Goal: Task Accomplishment & Management: Use online tool/utility

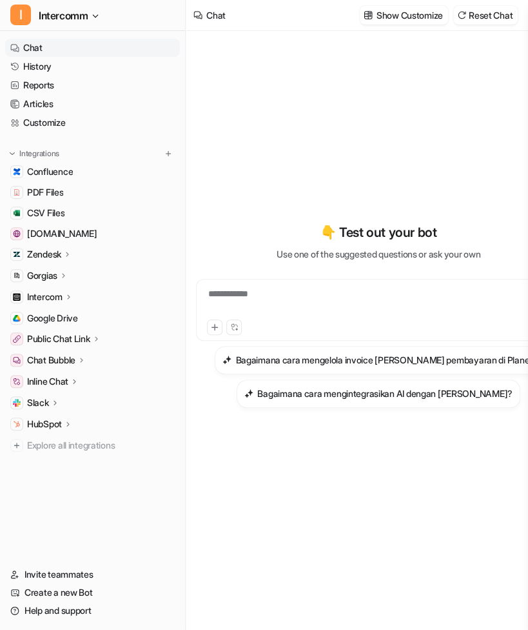
click at [70, 256] on icon at bounding box center [67, 254] width 9 height 10
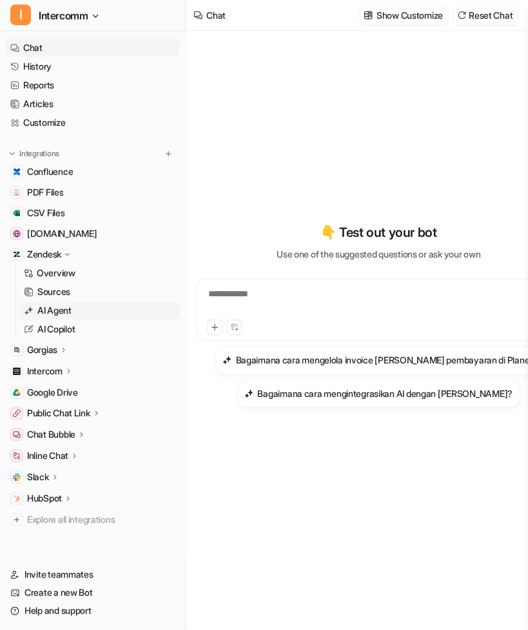
click at [65, 307] on p "AI Agent" at bounding box center [54, 310] width 34 height 13
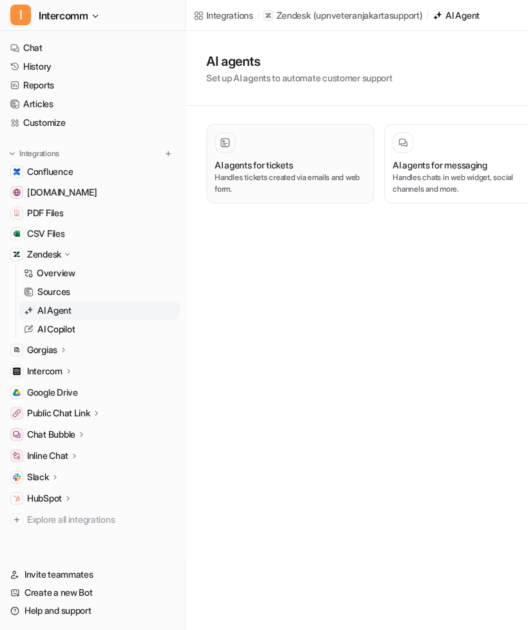
click at [308, 150] on div at bounding box center [290, 142] width 151 height 21
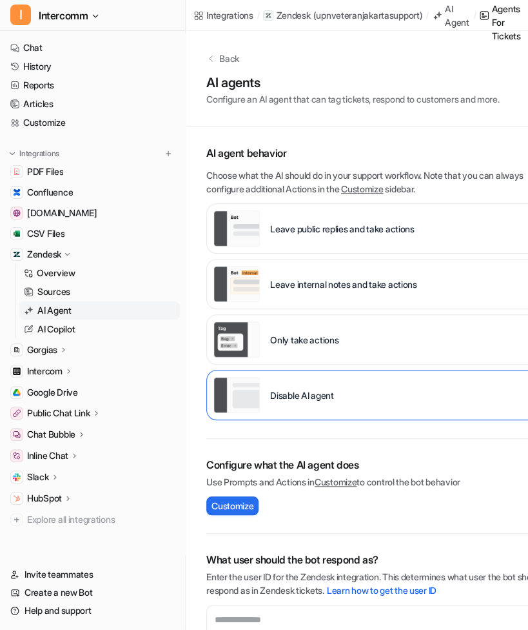
click at [215, 57] on icon at bounding box center [210, 58] width 9 height 9
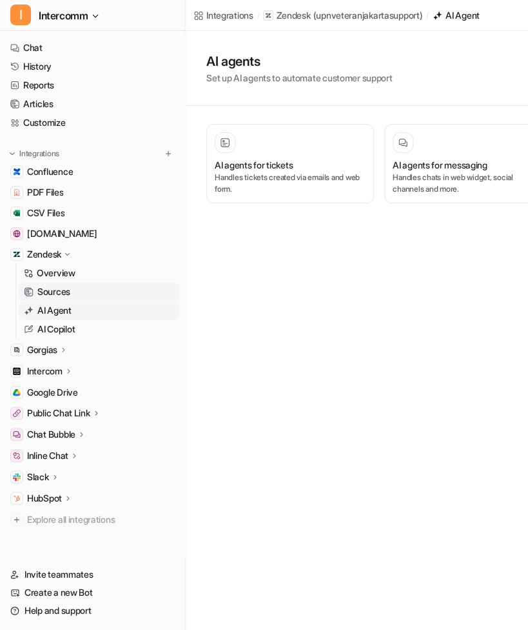
click at [95, 290] on link "Sources" at bounding box center [99, 292] width 161 height 18
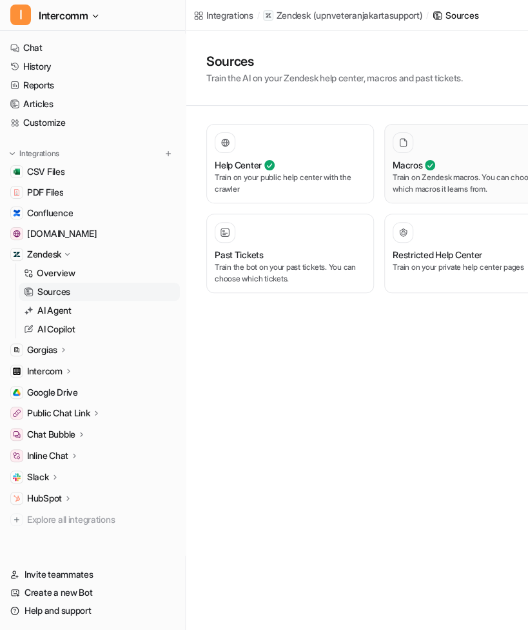
click at [458, 154] on div "Macros Train on Zendesk macros. You can choose which macros it learns from." at bounding box center [468, 163] width 151 height 63
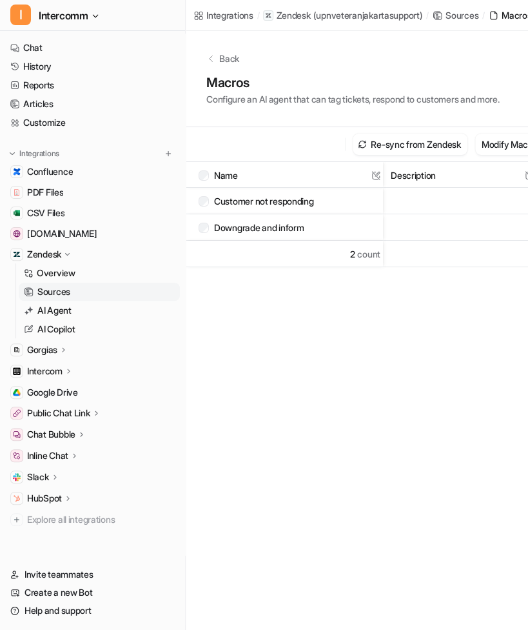
click at [210, 55] on icon at bounding box center [210, 58] width 9 height 9
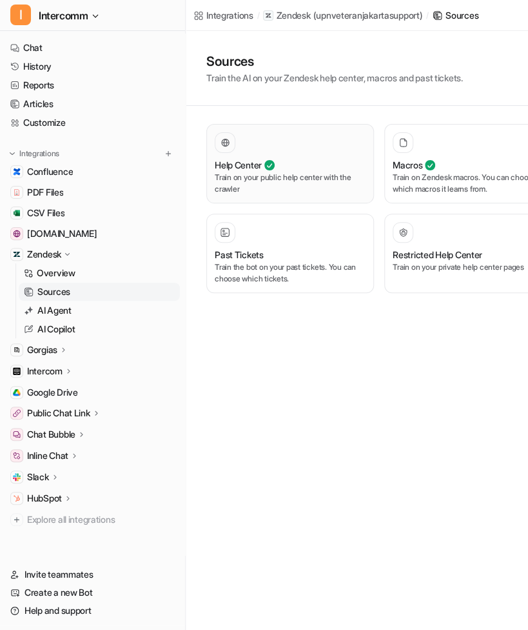
click at [291, 179] on p "Train on your public help center with the crawler" at bounding box center [290, 183] width 151 height 23
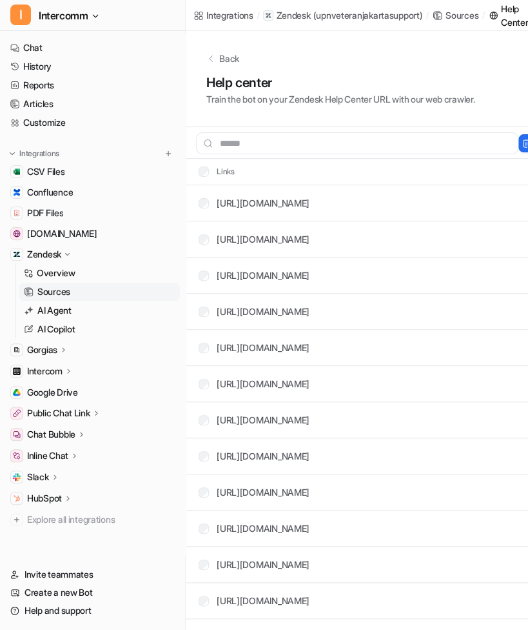
click at [217, 54] on div "Back" at bounding box center [379, 59] width 346 height 14
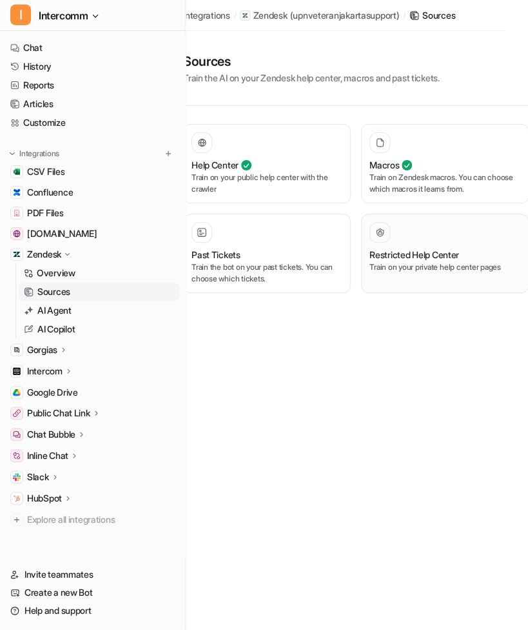
scroll to position [0, 45]
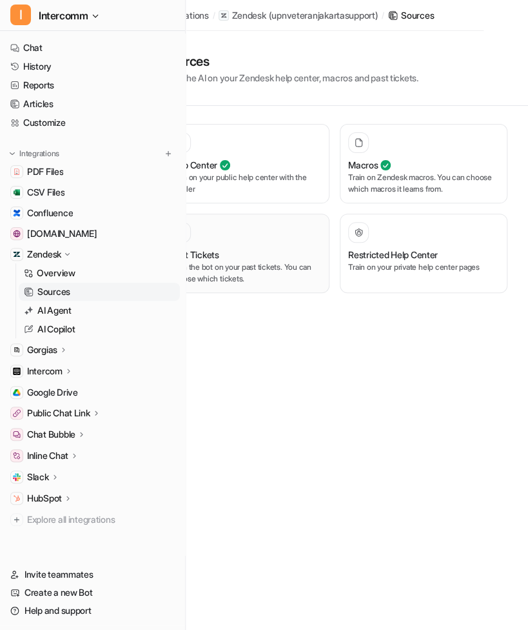
click at [290, 251] on div "Past Tickets" at bounding box center [245, 255] width 151 height 14
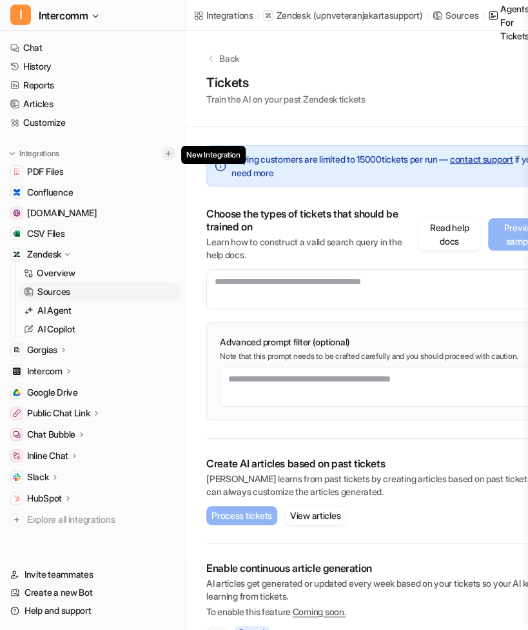
click at [164, 154] on img at bounding box center [168, 153] width 9 height 9
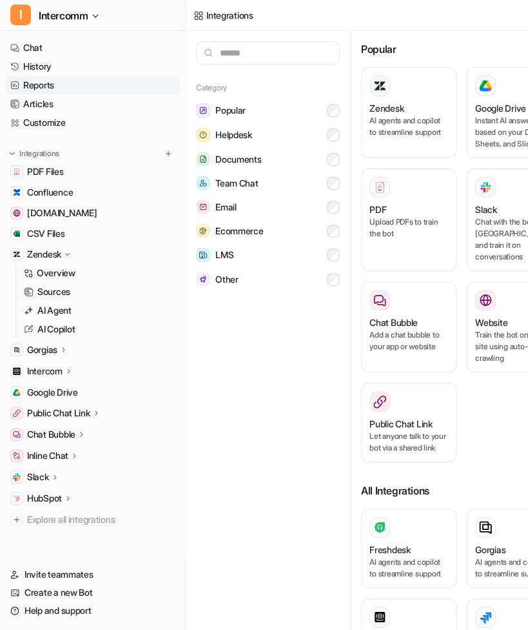
click at [105, 94] on link "Reports" at bounding box center [92, 85] width 175 height 18
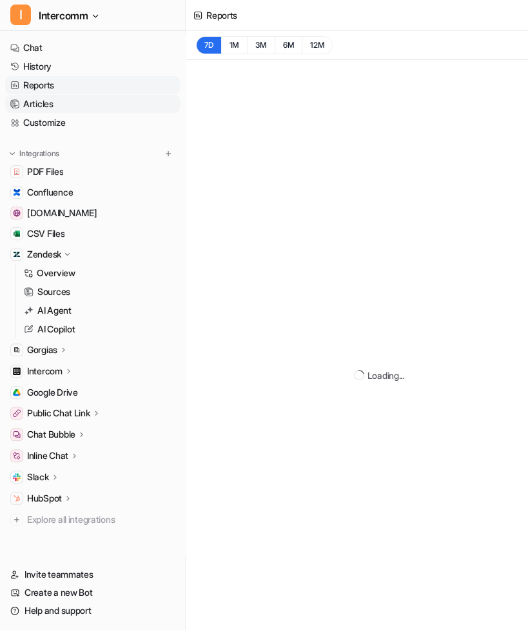
click at [106, 112] on link "Articles" at bounding box center [92, 104] width 175 height 18
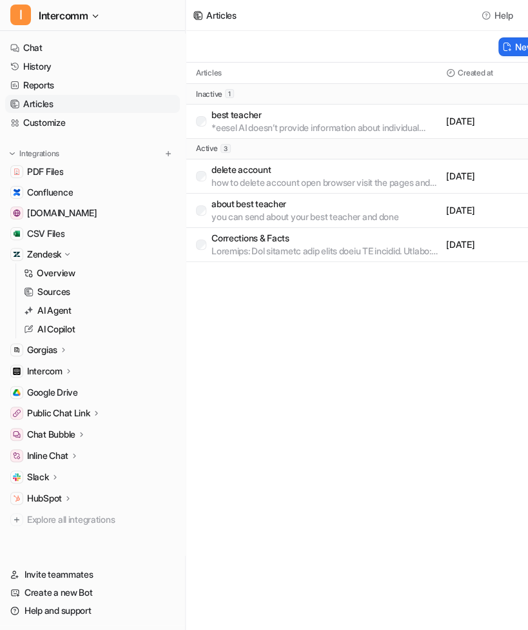
click at [325, 130] on p "*eesel AI doesn’t provide information about individual teachers or recommendati…" at bounding box center [327, 127] width 230 height 13
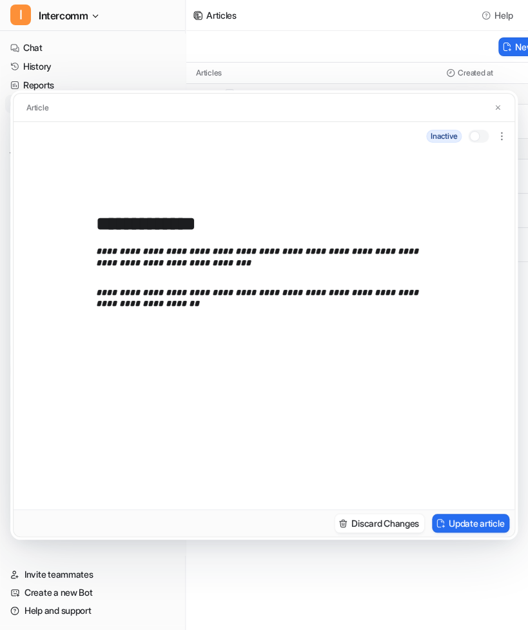
click at [481, 136] on div at bounding box center [478, 136] width 21 height 13
click at [481, 137] on div at bounding box center [482, 136] width 10 height 10
